Goal: Task Accomplishment & Management: Manage account settings

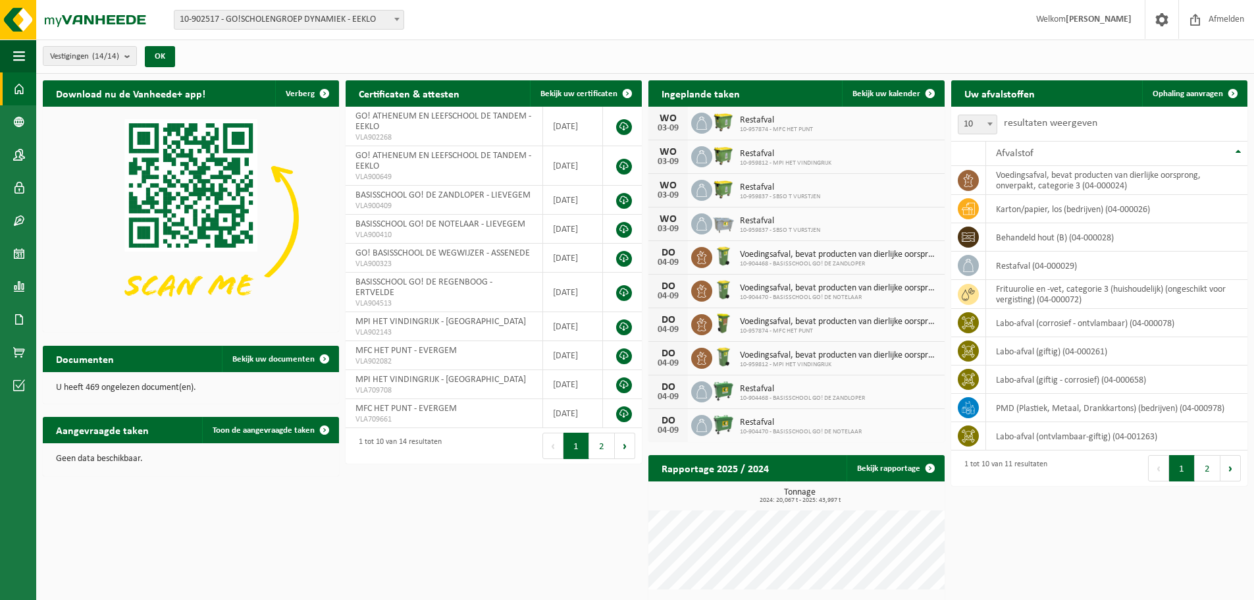
click at [294, 18] on span "10-902517 - GO!SCHOLENGROEP DYNAMIEK - EEKLO" at bounding box center [289, 20] width 229 height 18
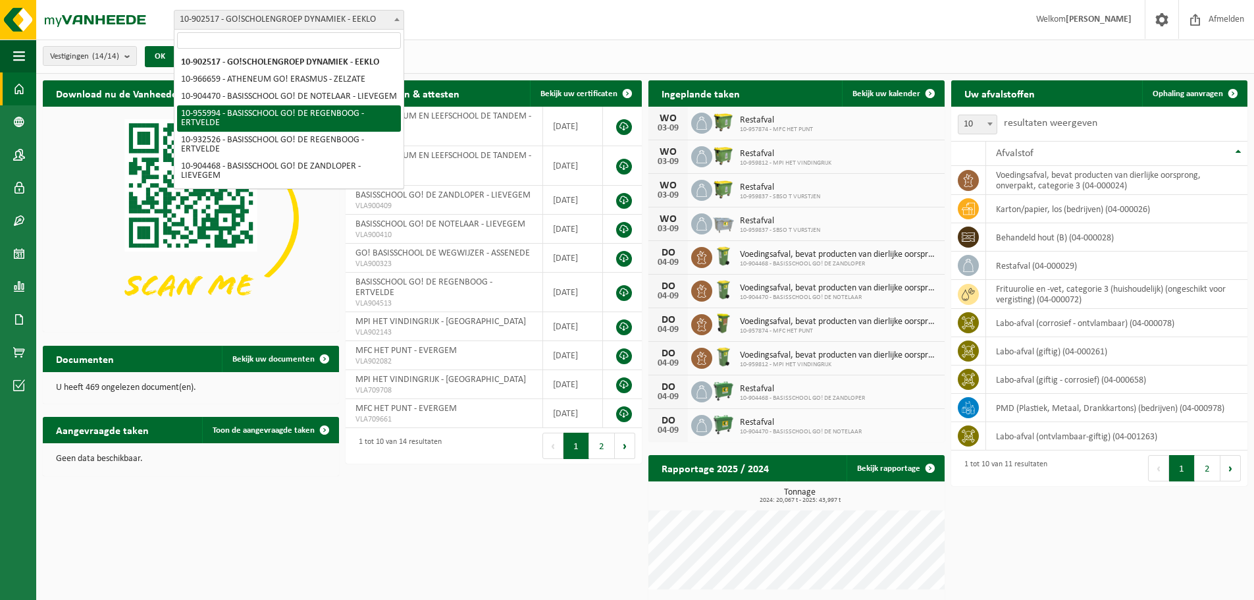
select select "145096"
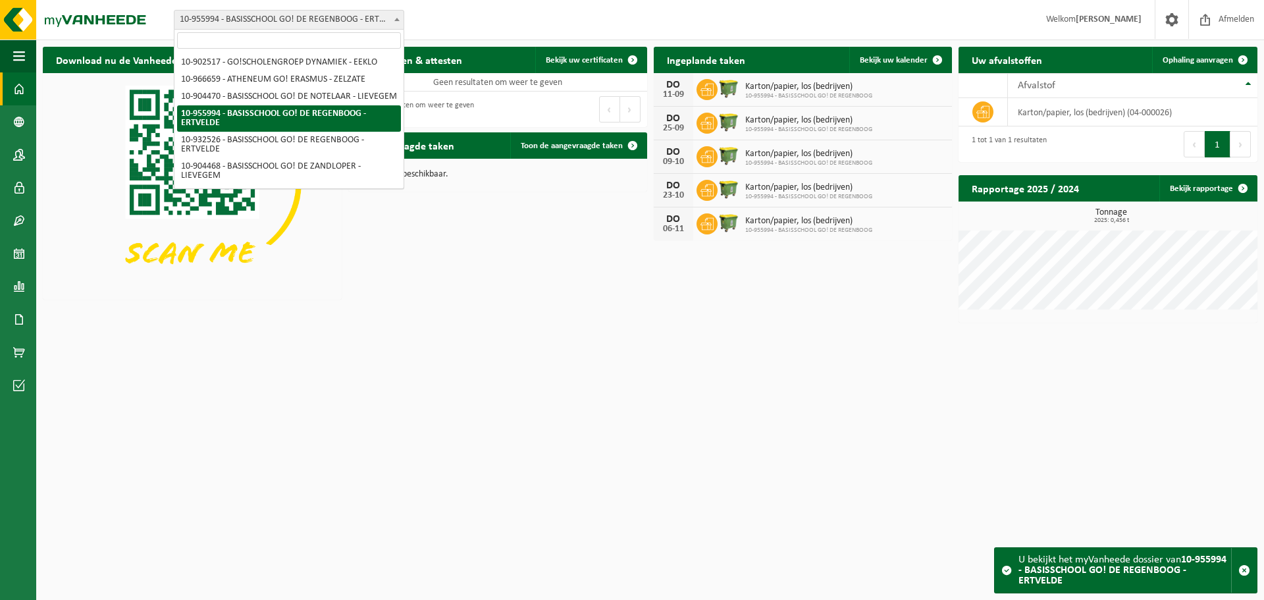
click at [391, 17] on span at bounding box center [396, 19] width 13 height 17
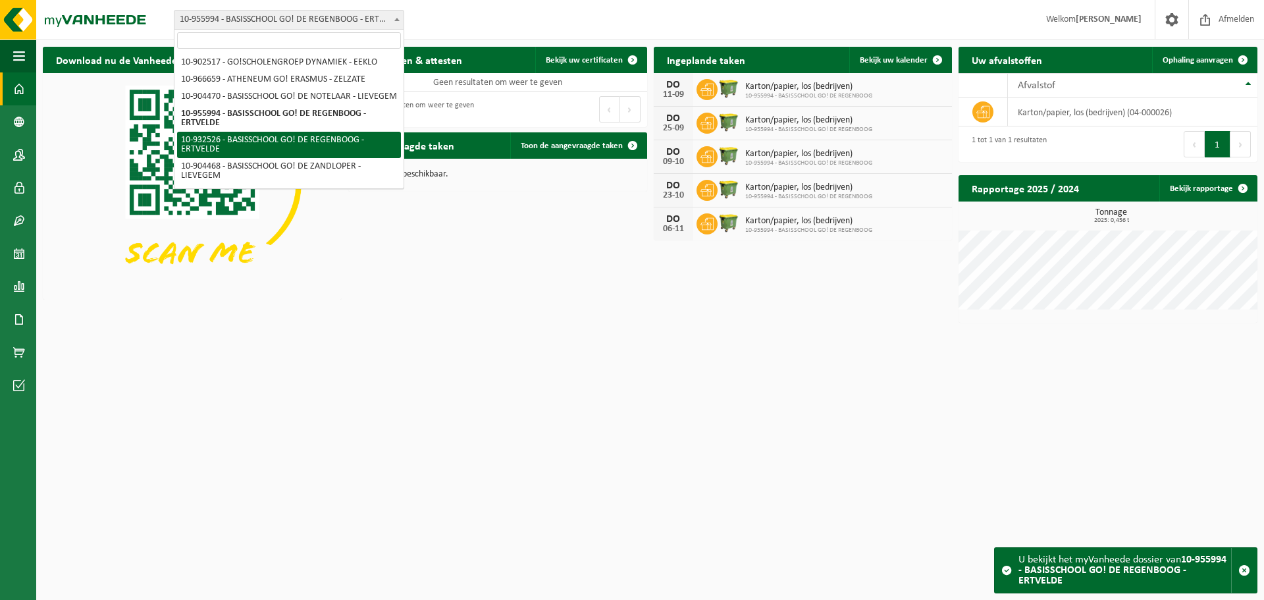
select select "135208"
